Goal: Task Accomplishment & Management: Manage account settings

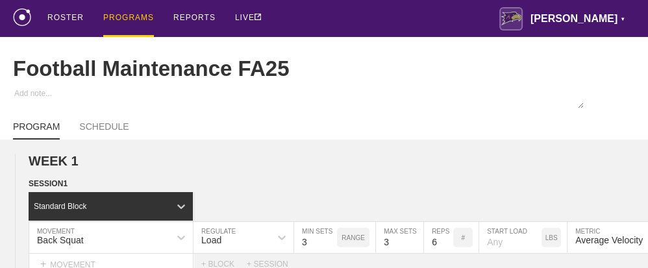
click at [120, 21] on div "PROGRAMS" at bounding box center [128, 18] width 51 height 37
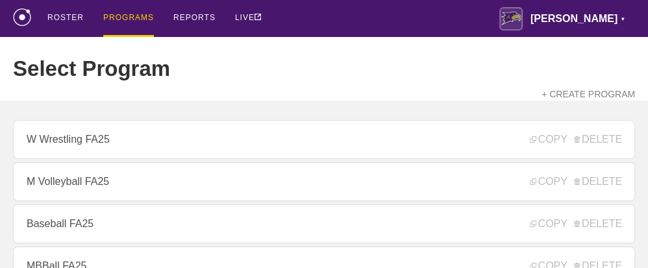
drag, startPoint x: 120, startPoint y: 21, endPoint x: 400, endPoint y: 53, distance: 282.1
click at [400, 53] on div "Select Program + CREATE PROGRAM" at bounding box center [324, 69] width 622 height 64
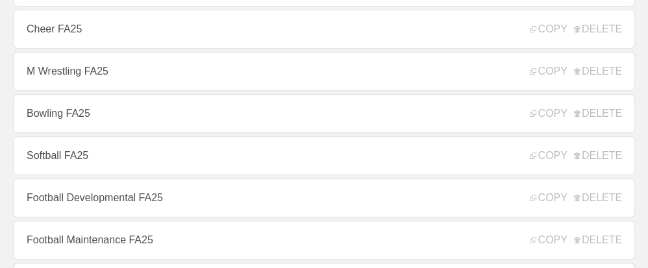
scroll to position [337, 0]
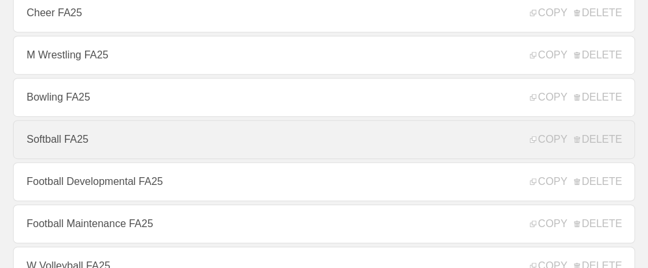
click at [78, 149] on link "Softball FA25" at bounding box center [324, 139] width 622 height 39
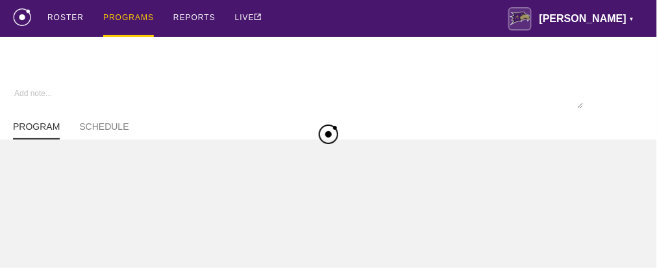
type textarea "x"
type input "Softball FA25"
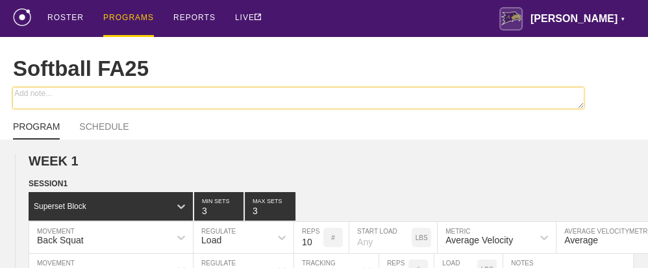
click at [162, 104] on textarea at bounding box center [298, 98] width 570 height 21
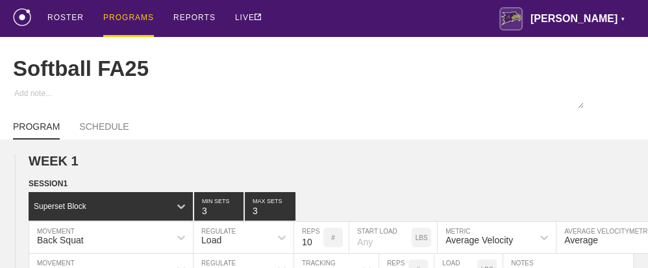
click at [244, 40] on div "Softball FA25" at bounding box center [324, 69] width 622 height 64
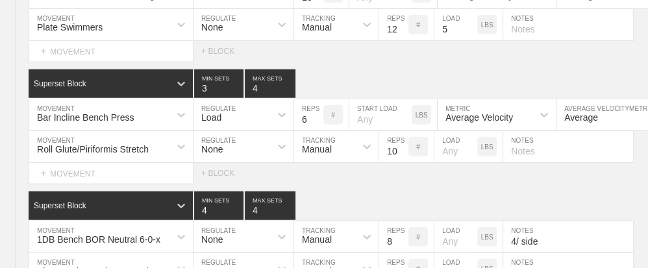
scroll to position [8042, 0]
